Goal: Task Accomplishment & Management: Use online tool/utility

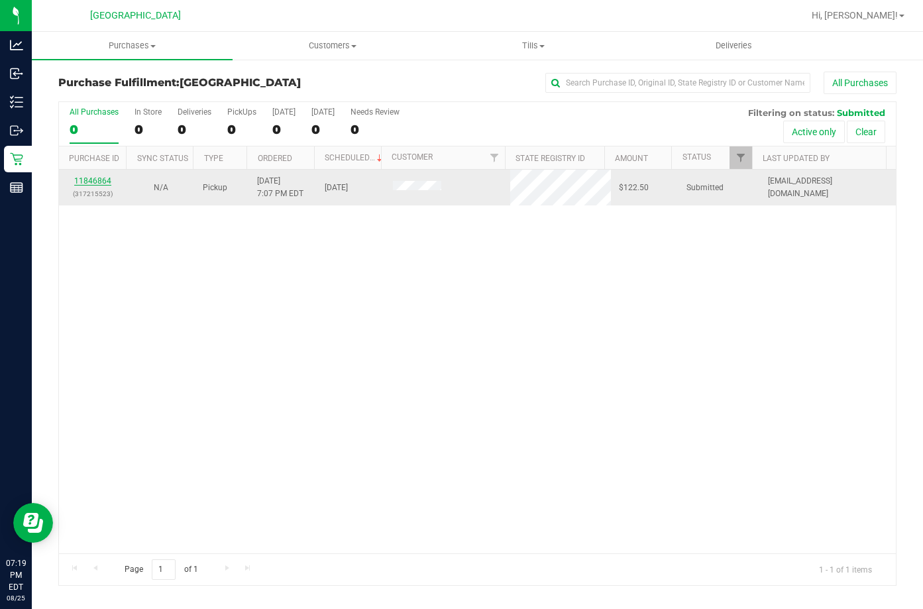
click at [104, 179] on link "11846864" at bounding box center [92, 180] width 37 height 9
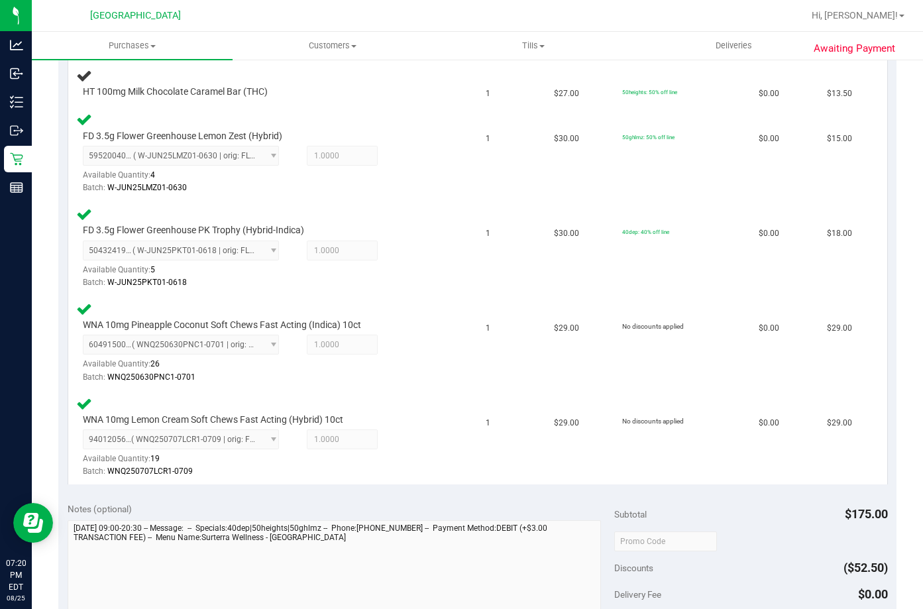
scroll to position [724, 0]
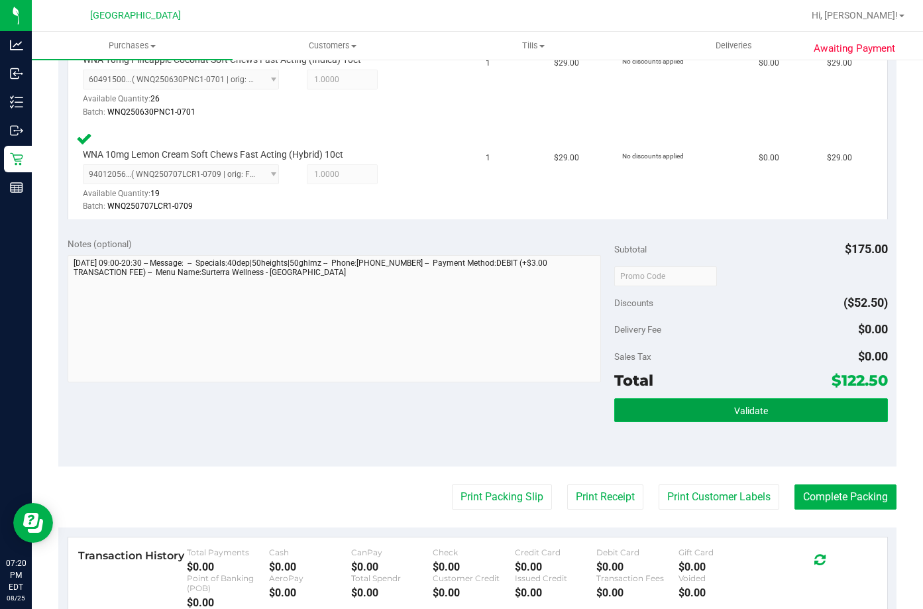
click at [687, 410] on button "Validate" at bounding box center [751, 410] width 274 height 24
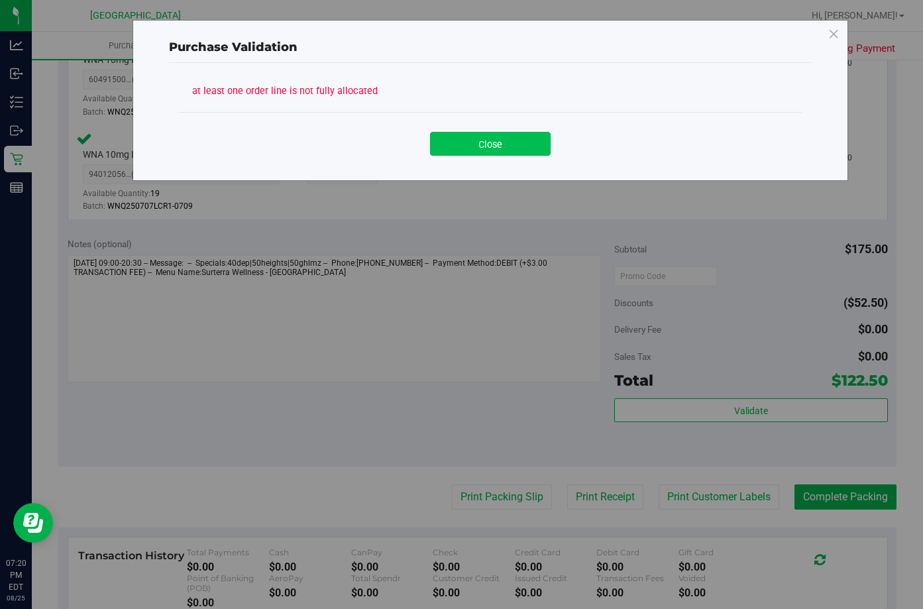
click at [488, 146] on button "Close" at bounding box center [490, 144] width 121 height 24
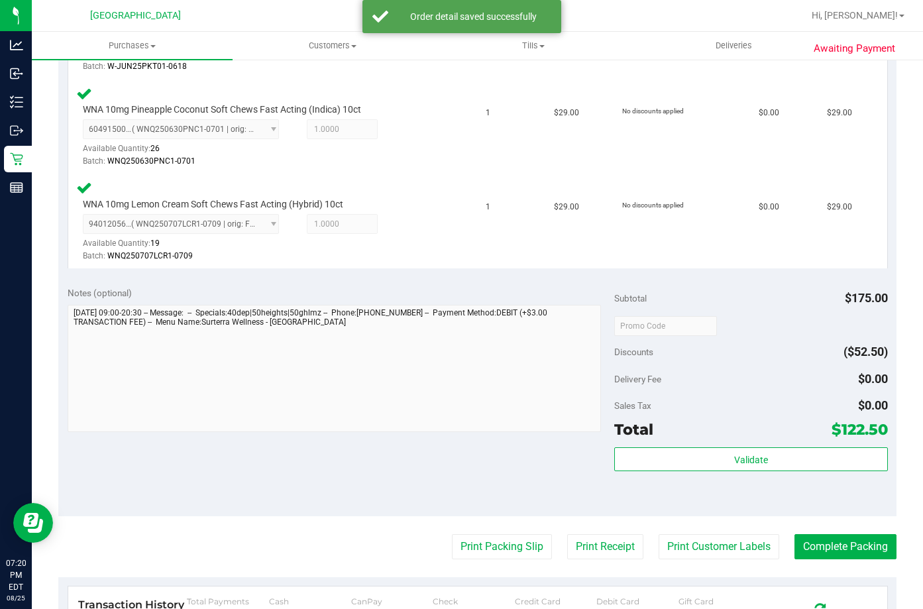
click at [682, 447] on div "Subtotal $175.00 Discounts ($52.50) Delivery Fee $0.00 Sales Tax $0.00 Total $1…" at bounding box center [751, 396] width 274 height 221
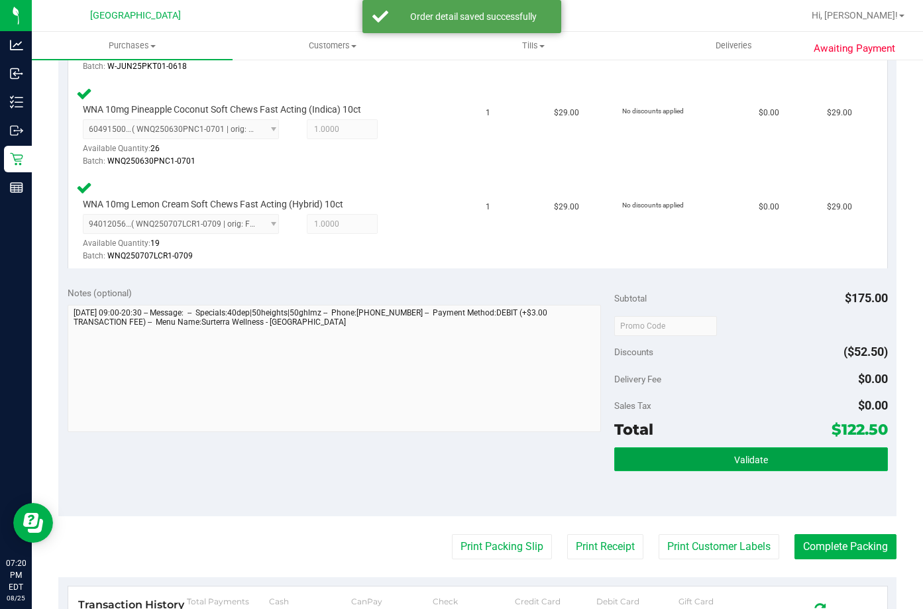
click at [684, 457] on button "Validate" at bounding box center [751, 459] width 274 height 24
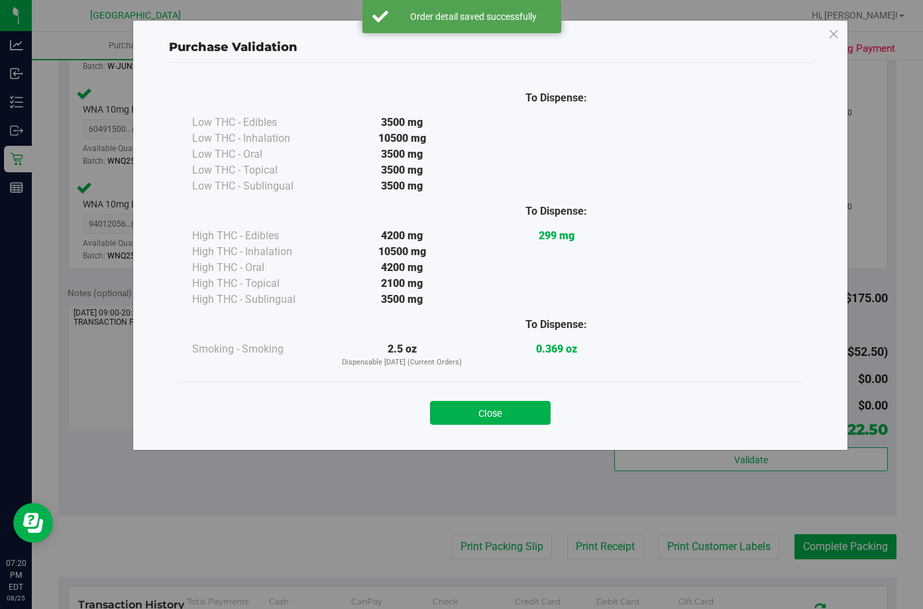
click at [527, 399] on div "Close" at bounding box center [490, 408] width 603 height 33
click at [529, 416] on button "Close" at bounding box center [490, 413] width 121 height 24
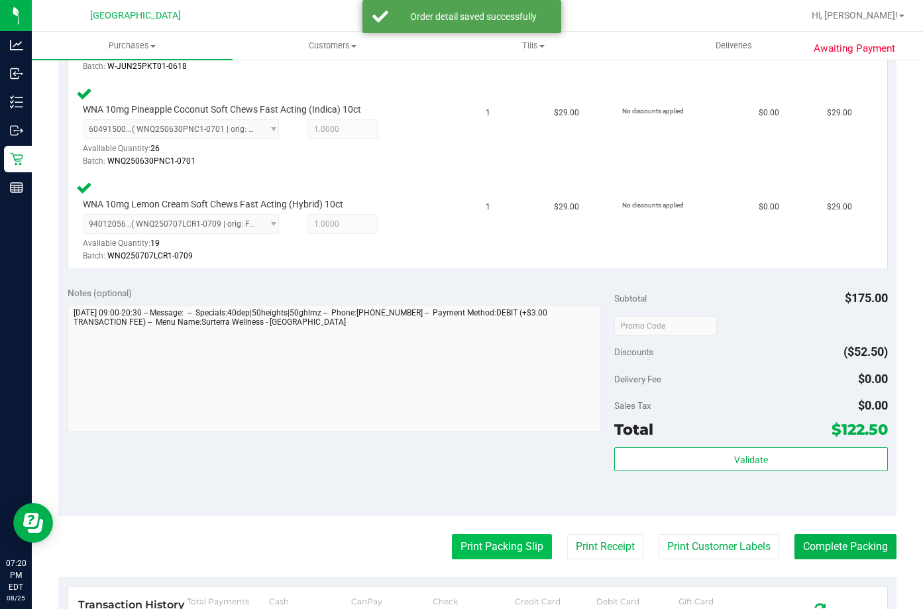
click at [521, 556] on button "Print Packing Slip" at bounding box center [502, 546] width 100 height 25
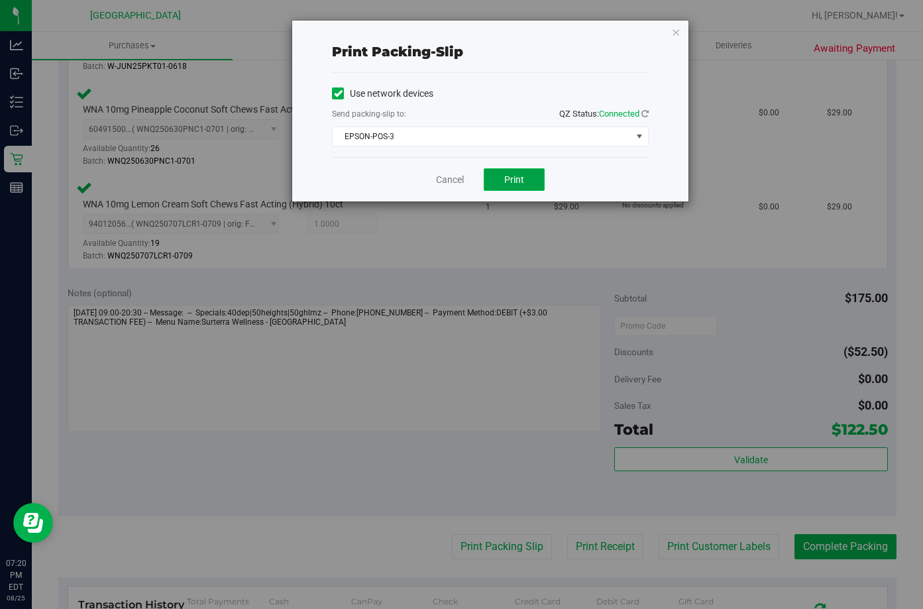
click at [517, 180] on span "Print" at bounding box center [514, 179] width 20 height 11
click at [449, 178] on link "Cancel" at bounding box center [450, 180] width 28 height 14
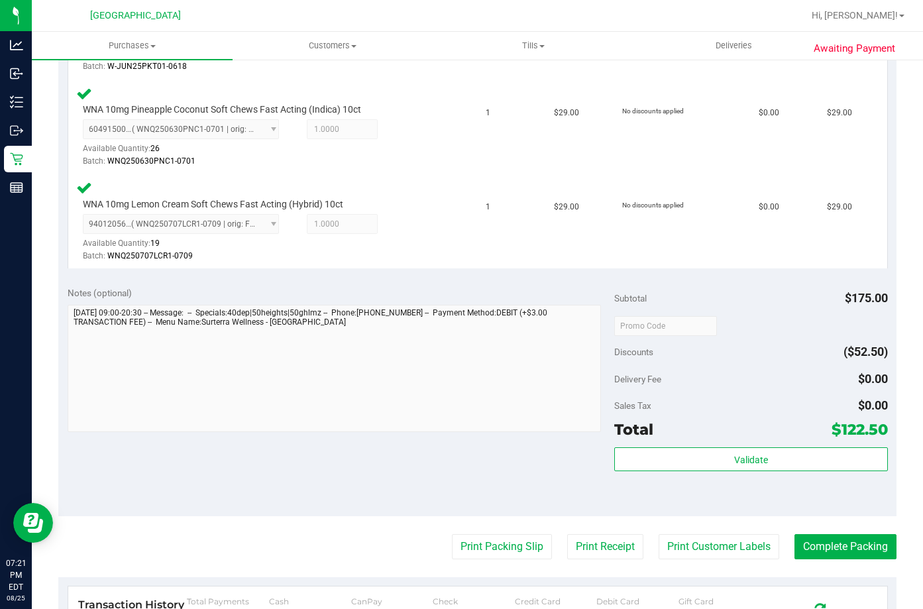
click at [794, 560] on purchase-details "Back Edit Purchase Cancel Purchase View Profile # 11846864 BioTrack ID: - Submi…" at bounding box center [477, 91] width 838 height 1487
click at [796, 551] on button "Complete Packing" at bounding box center [845, 546] width 102 height 25
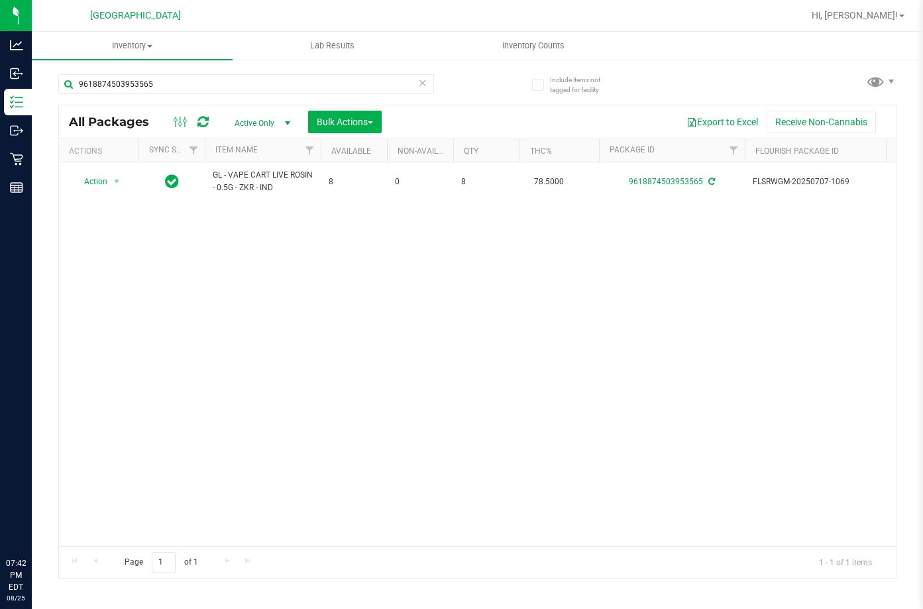
click at [276, 84] on input "9618874503953565" at bounding box center [246, 84] width 376 height 20
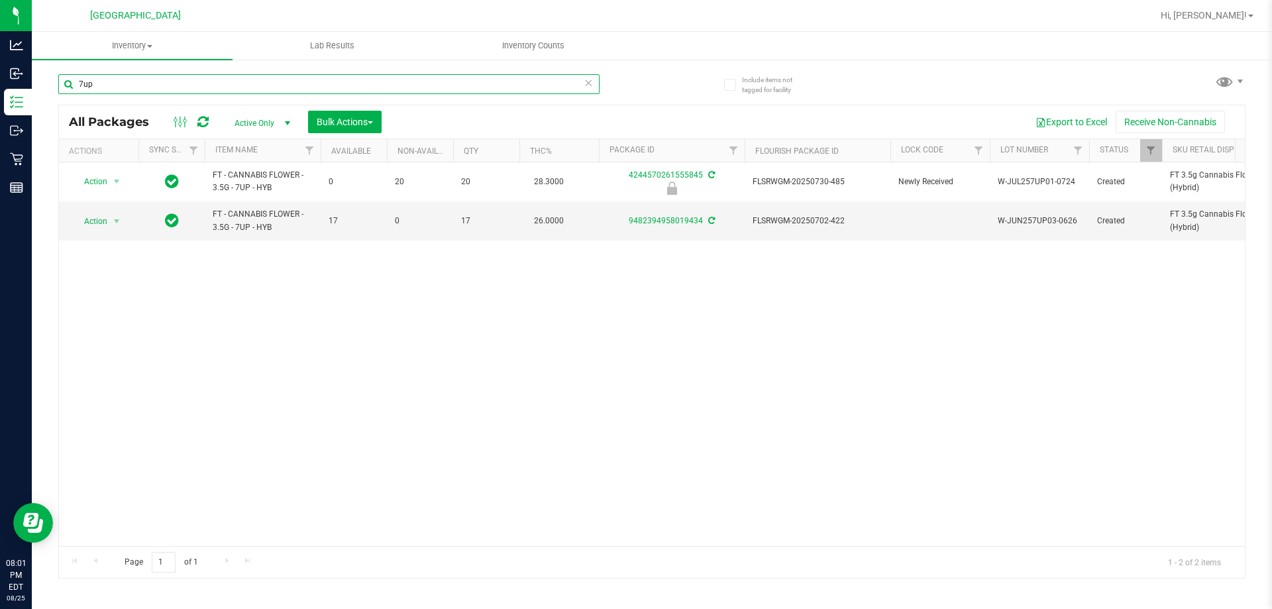
click at [268, 82] on input "7up" at bounding box center [328, 84] width 541 height 20
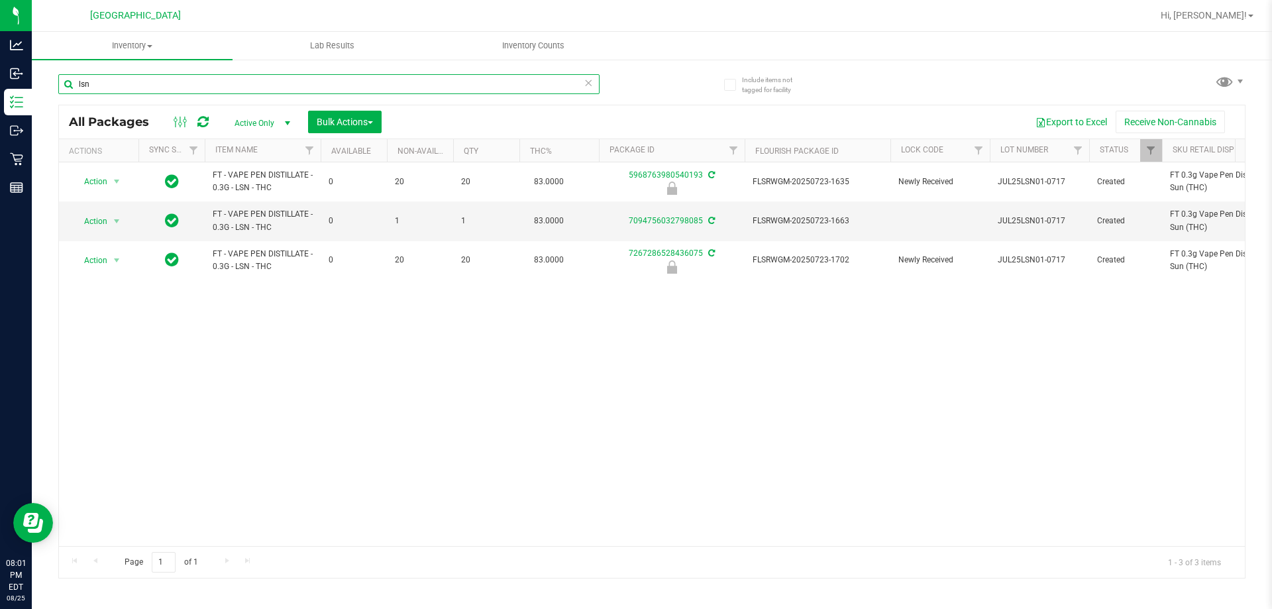
click at [213, 88] on input "lsn" at bounding box center [328, 84] width 541 height 20
type input "7267286528436075"
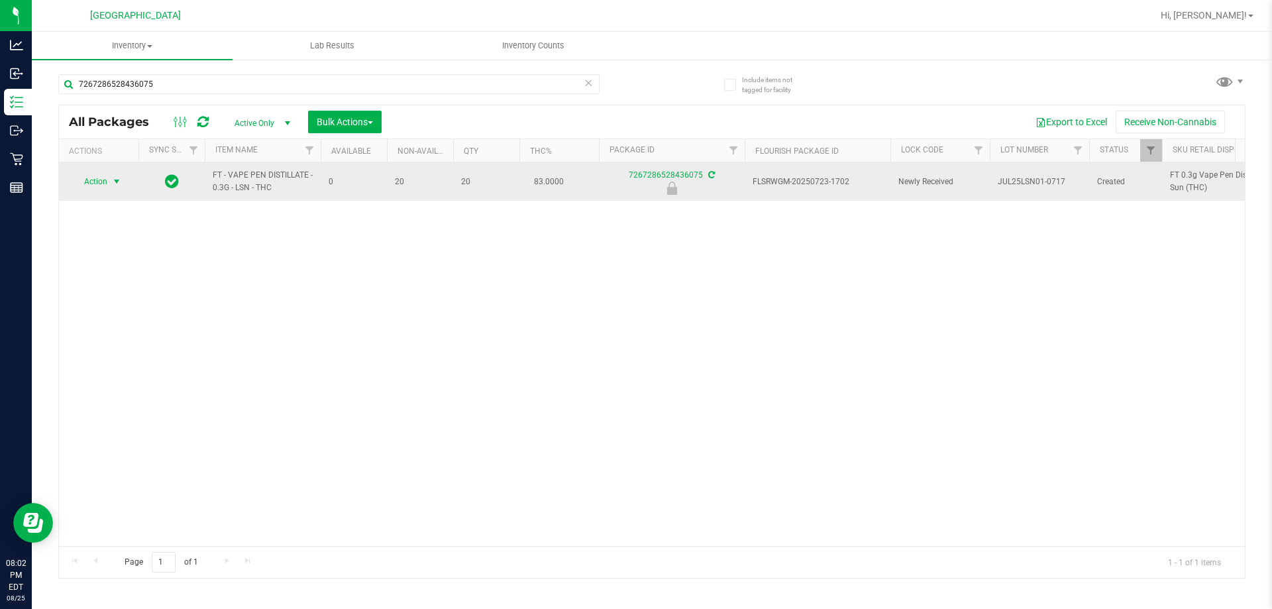
click at [113, 177] on span "select" at bounding box center [116, 181] width 11 height 11
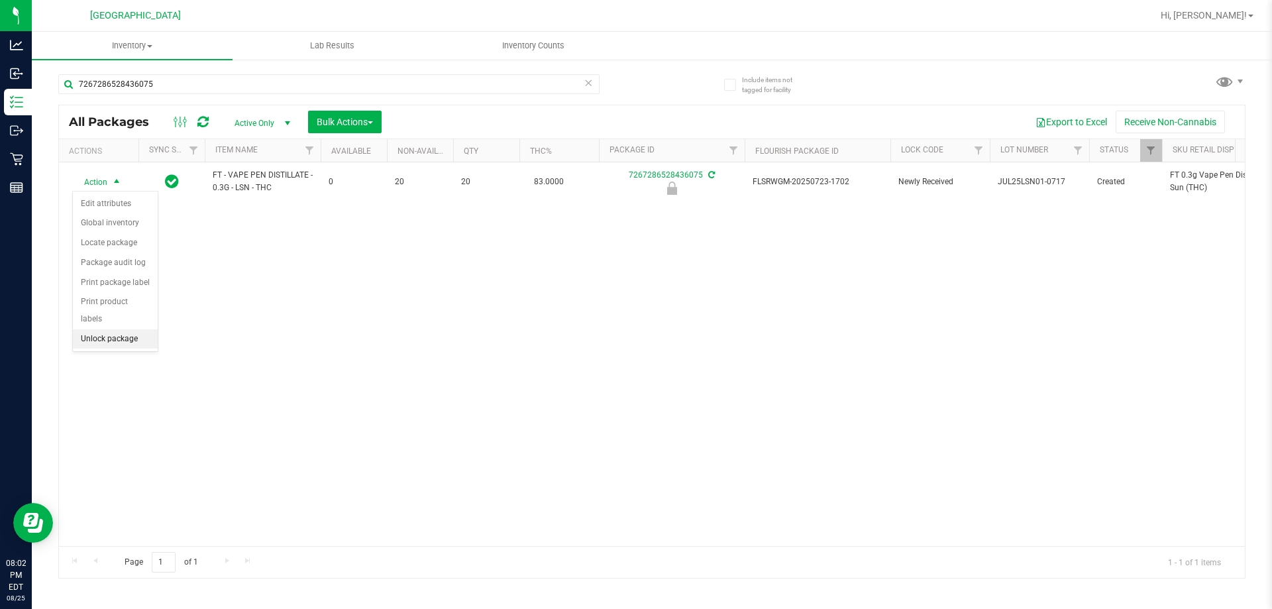
click at [125, 329] on li "Unlock package" at bounding box center [115, 339] width 85 height 20
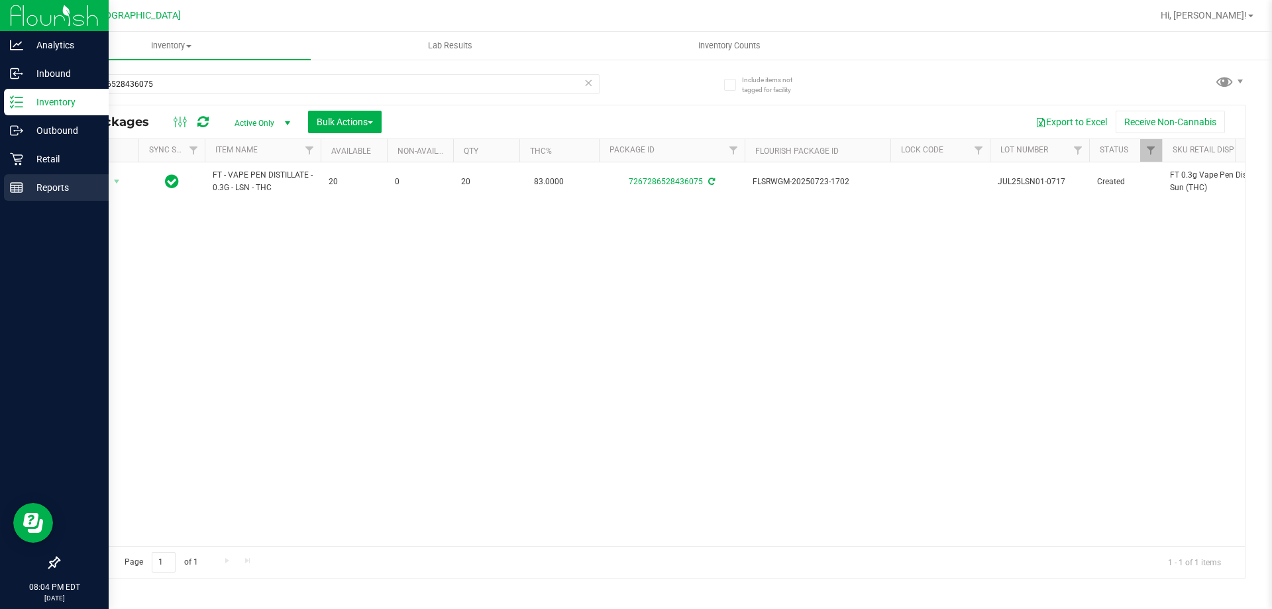
click at [0, 191] on link "Reports" at bounding box center [54, 188] width 109 height 28
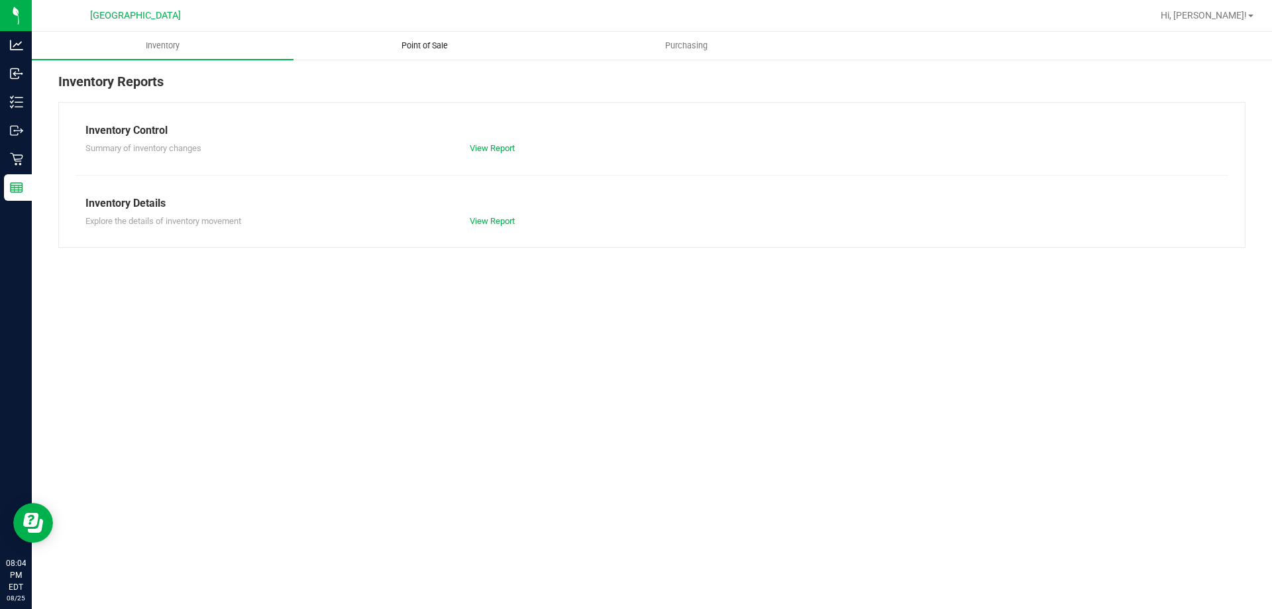
click at [437, 50] on span "Point of Sale" at bounding box center [425, 46] width 82 height 12
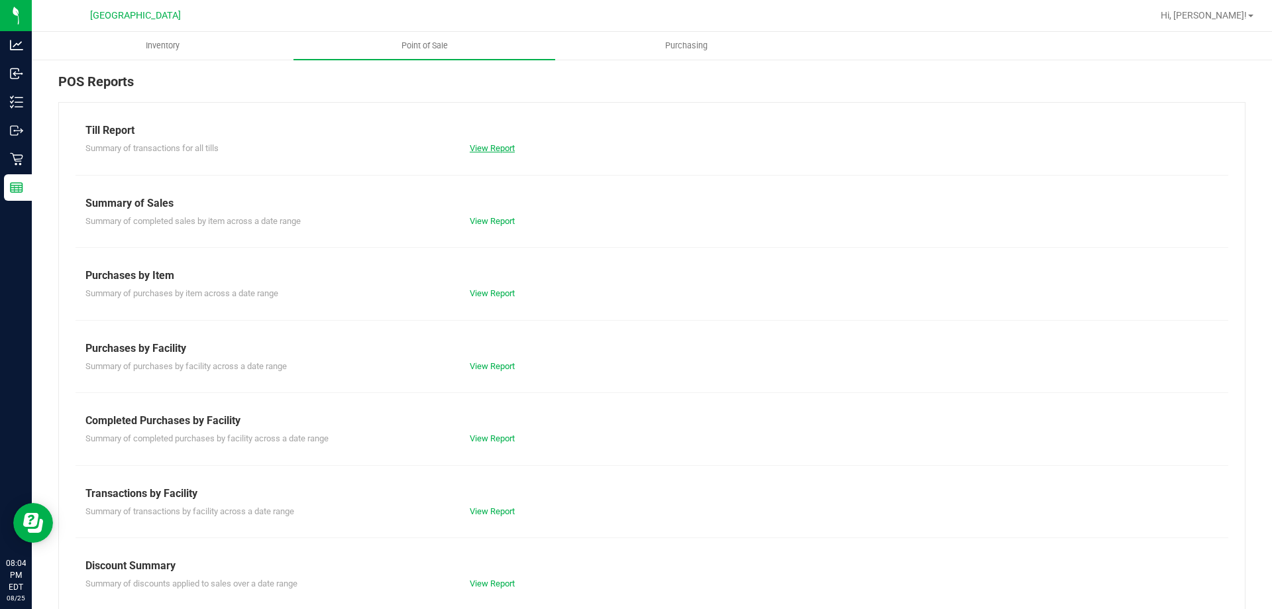
click at [504, 149] on link "View Report" at bounding box center [492, 148] width 45 height 10
